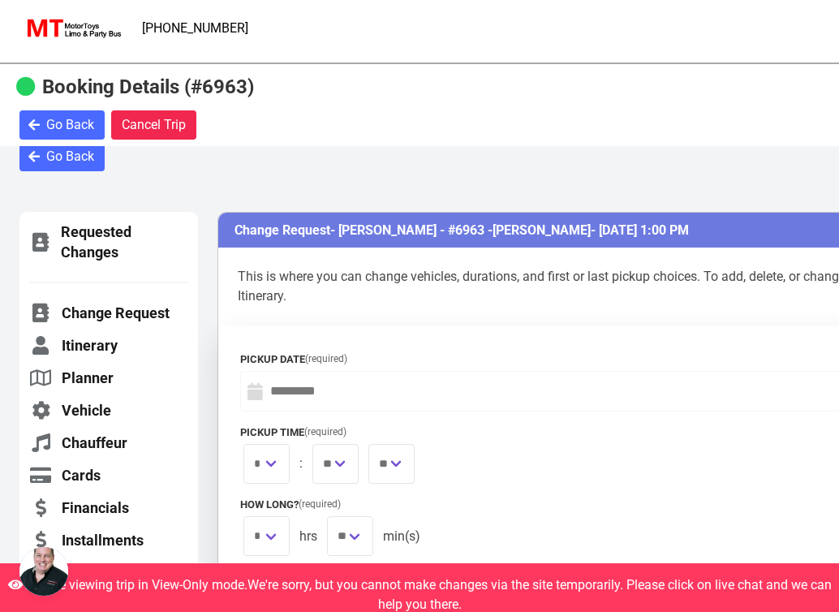
select select "****"
select select "*"
select select "**"
select select "*"
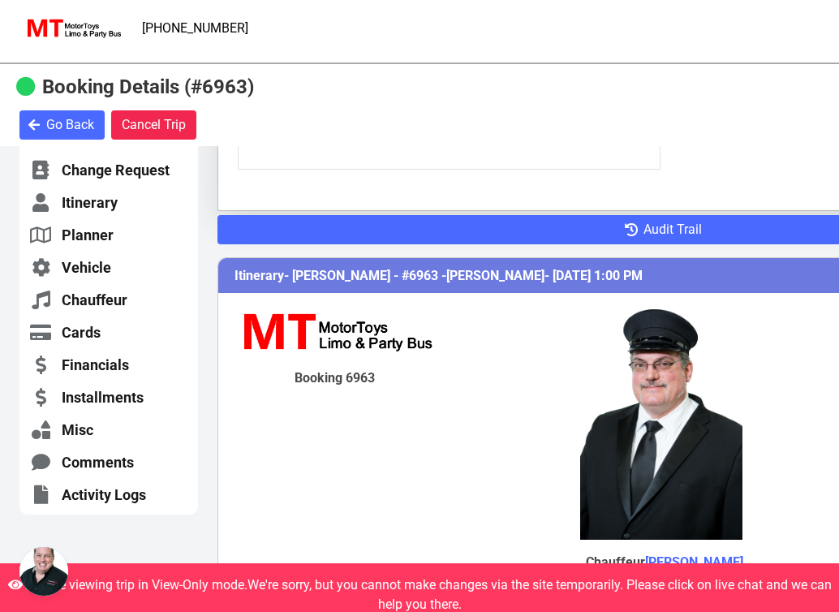
scroll to position [873, 0]
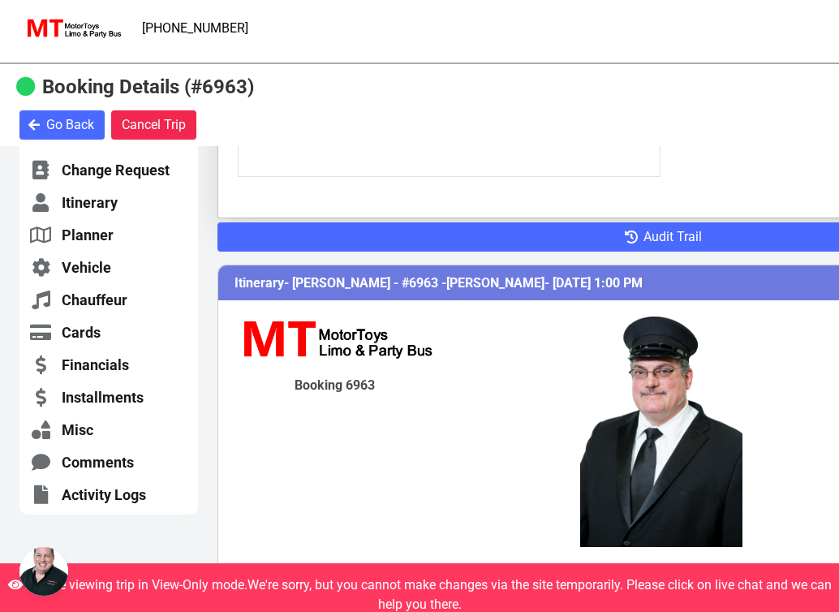
drag, startPoint x: 269, startPoint y: 87, endPoint x: 210, endPoint y: 85, distance: 59.3
click at [210, 85] on b "Booking Details (#6963)" at bounding box center [148, 86] width 212 height 23
copy b "#6963"
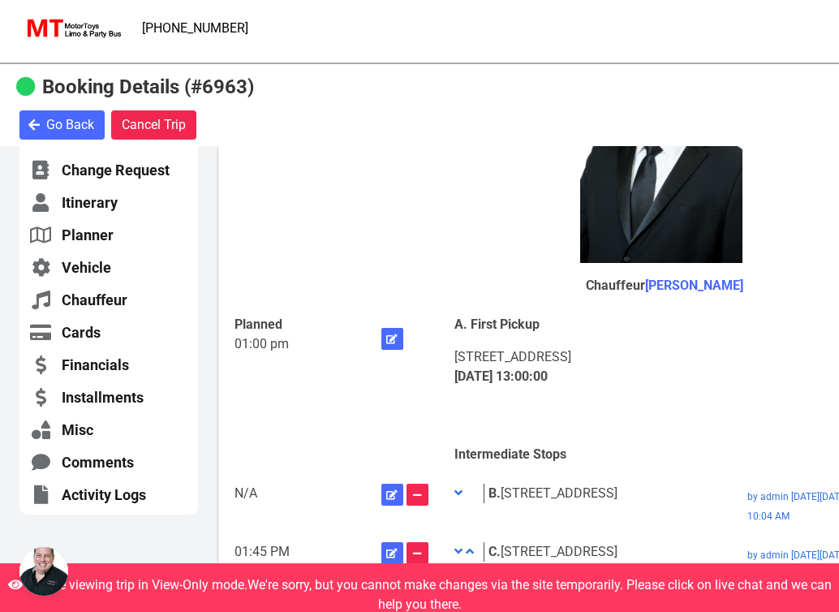
scroll to position [1159, 0]
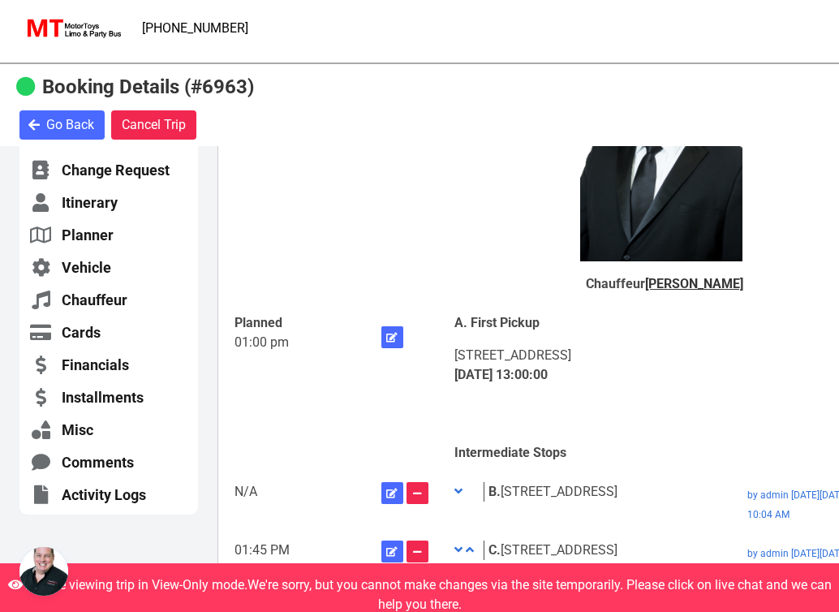
click at [674, 291] on link "[PERSON_NAME]" at bounding box center [694, 283] width 98 height 15
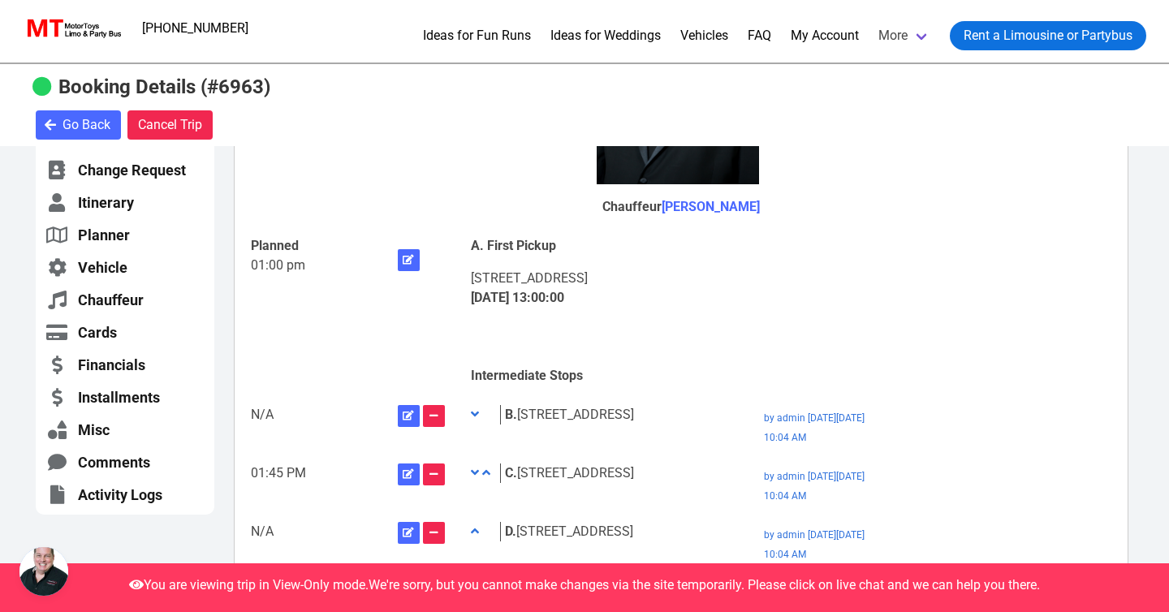
scroll to position [959, 0]
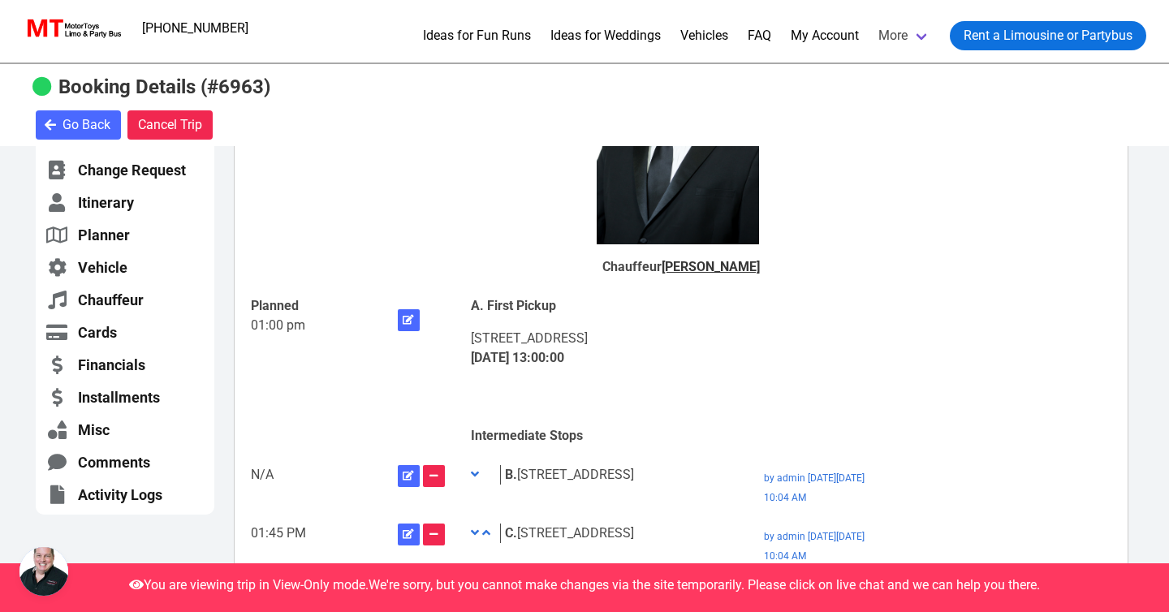
drag, startPoint x: 772, startPoint y: 283, endPoint x: 664, endPoint y: 283, distance: 107.9
click at [664, 283] on div "Chauffeur [PERSON_NAME]" at bounding box center [681, 145] width 440 height 282
copy link "[PERSON_NAME]"
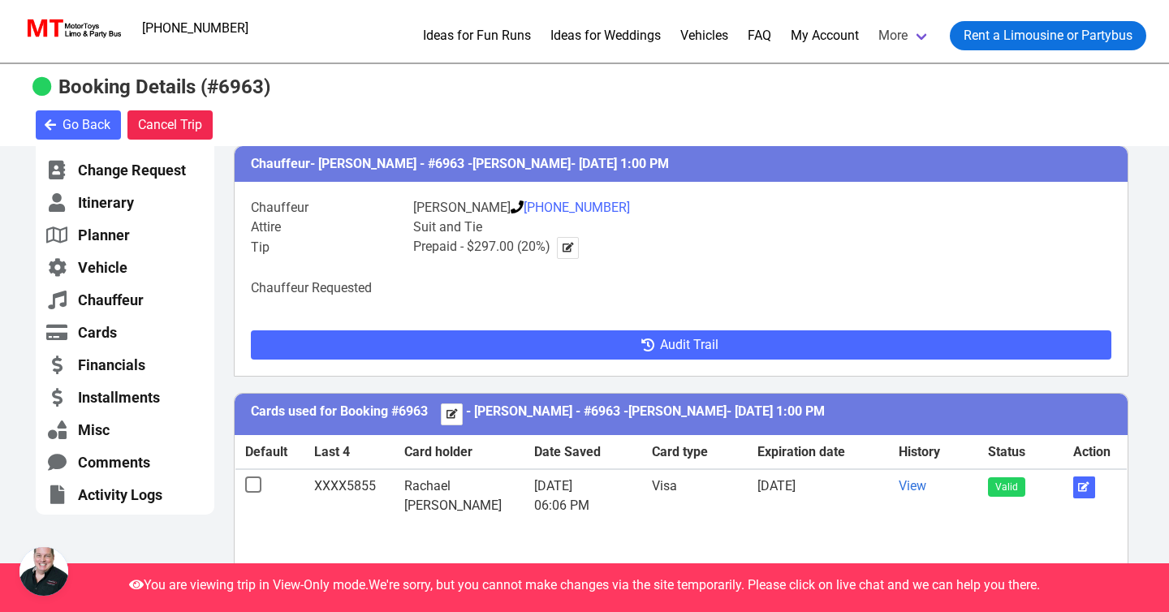
scroll to position [3130, 0]
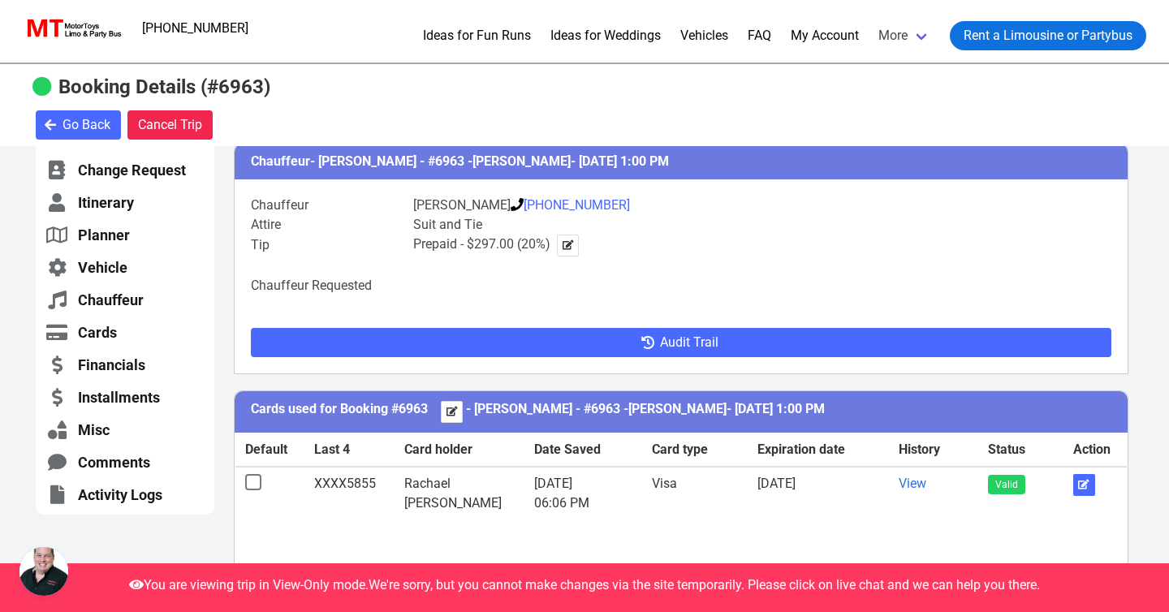
drag, startPoint x: 633, startPoint y: 356, endPoint x: 415, endPoint y: 360, distance: 218.4
click at [415, 215] on li "Chauffeur [PERSON_NAME] [PHONE_NUMBER]" at bounding box center [528, 205] width 554 height 19
copy div "[PERSON_NAME] [PHONE_NUMBER]"
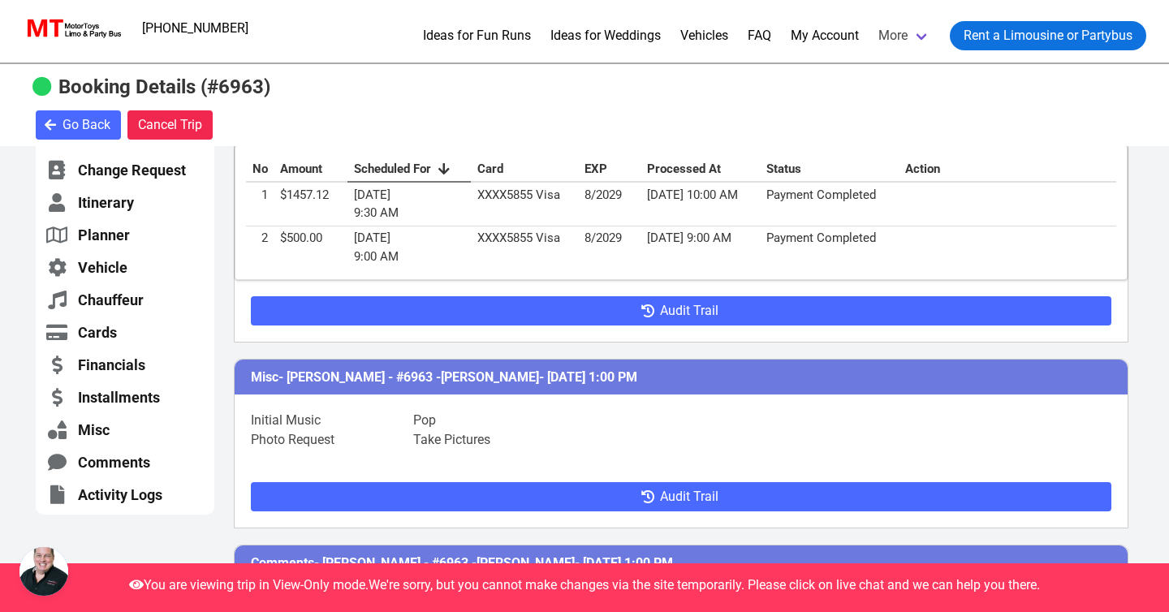
scroll to position [5203, 0]
